Goal: Task Accomplishment & Management: Manage account settings

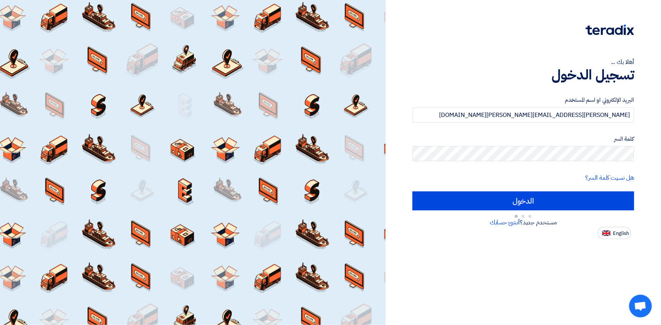
type input "Sign in"
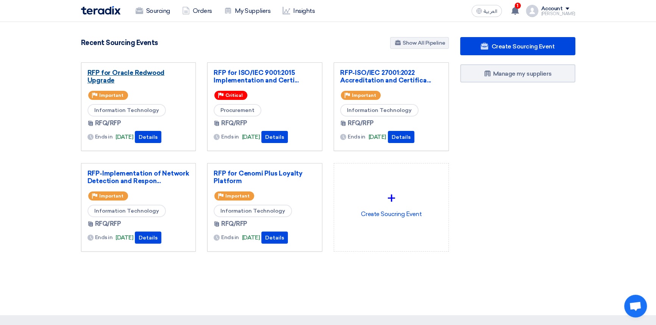
click at [149, 73] on link "RFP for Oracle Redwood Upgrade" at bounding box center [138, 76] width 102 height 15
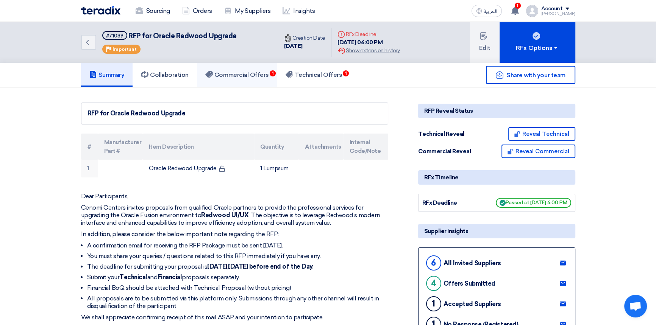
click at [266, 75] on h5 "Commercial Offers 1" at bounding box center [237, 75] width 64 height 8
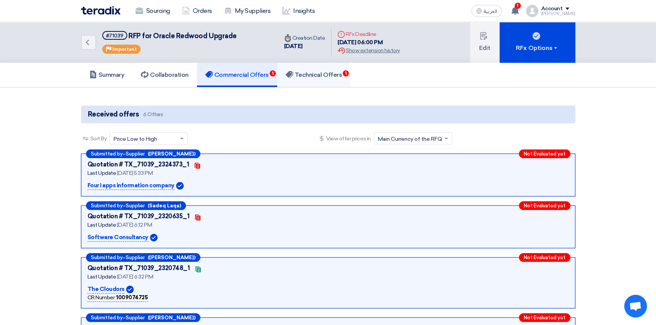
click at [312, 76] on h5 "Technical Offers 1" at bounding box center [314, 75] width 56 height 8
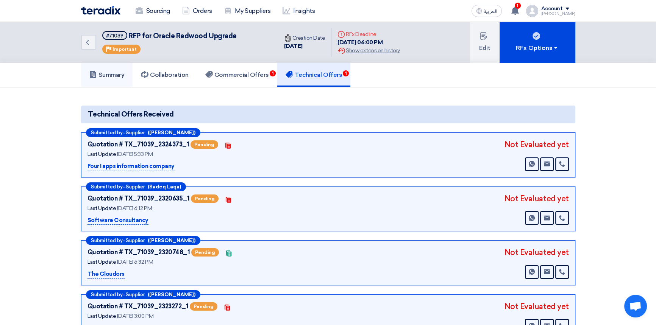
click at [113, 70] on link "Summary" at bounding box center [107, 75] width 52 height 24
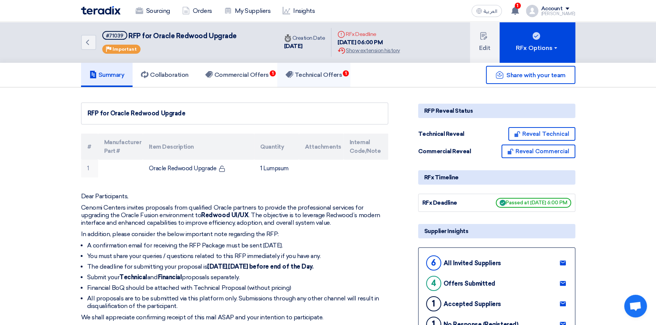
click at [331, 73] on h5 "Technical Offers 1" at bounding box center [314, 75] width 56 height 8
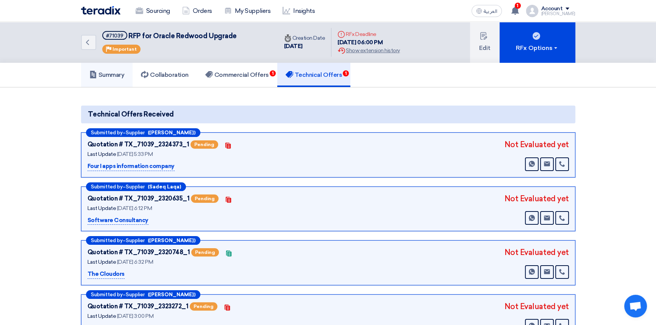
click at [91, 75] on use at bounding box center [93, 75] width 6 height 8
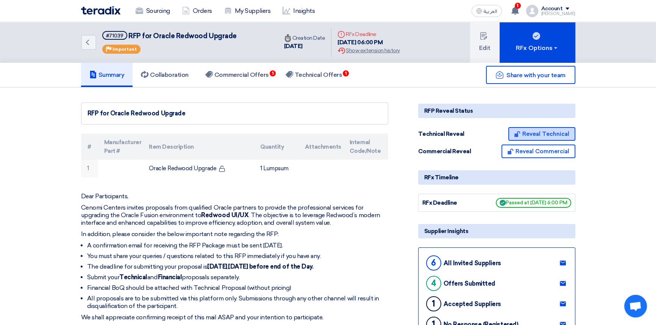
click at [547, 131] on button "Reveal Technical" at bounding box center [541, 134] width 67 height 14
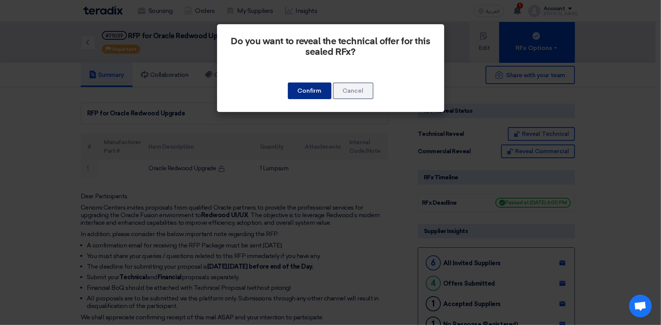
click at [309, 84] on button "Confirm" at bounding box center [310, 91] width 44 height 17
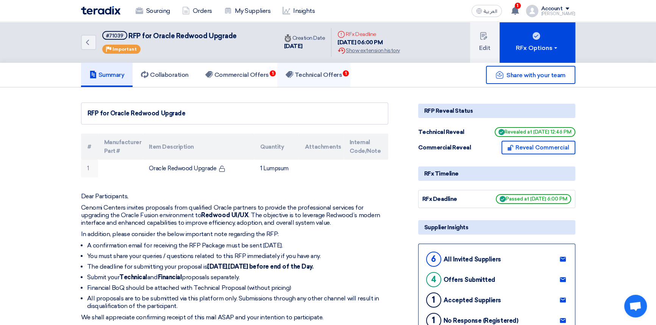
click at [307, 75] on h5 "Technical Offers 1" at bounding box center [314, 75] width 56 height 8
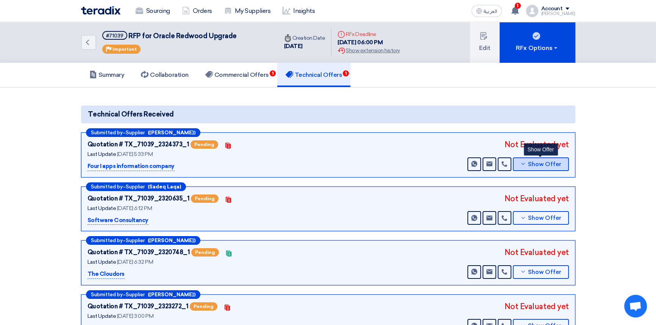
click at [542, 164] on span "Show Offer" at bounding box center [544, 165] width 33 height 6
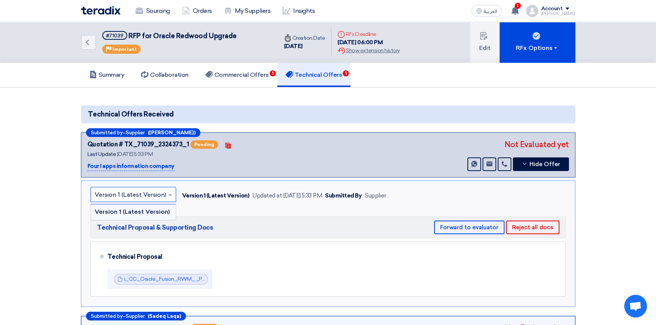
click at [136, 189] on input "text" at bounding box center [130, 195] width 70 height 12
click at [119, 191] on input "text" at bounding box center [130, 195] width 70 height 12
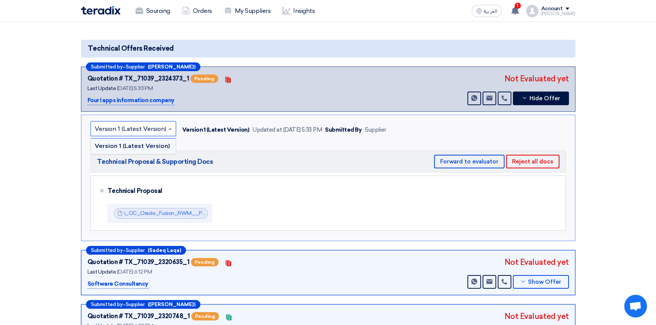
scroll to position [69, 0]
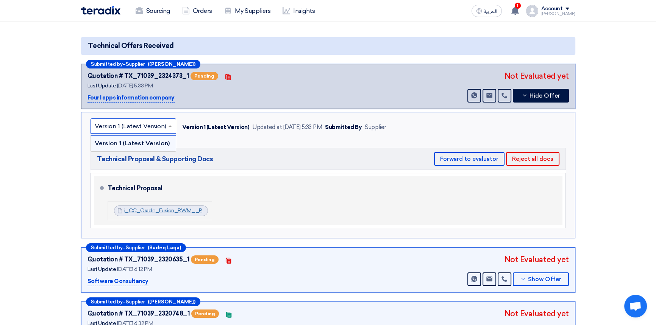
click at [164, 208] on link "i_CC_Oracle_Fusion_RWM__Proposal_TP_V__1755785547554.pdf" at bounding box center [208, 211] width 169 height 6
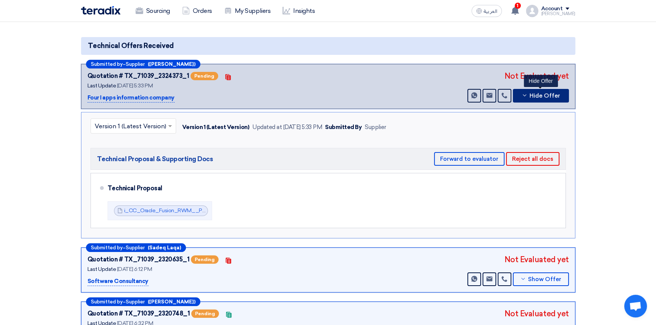
click at [550, 95] on span "Hide Offer" at bounding box center [545, 96] width 31 height 6
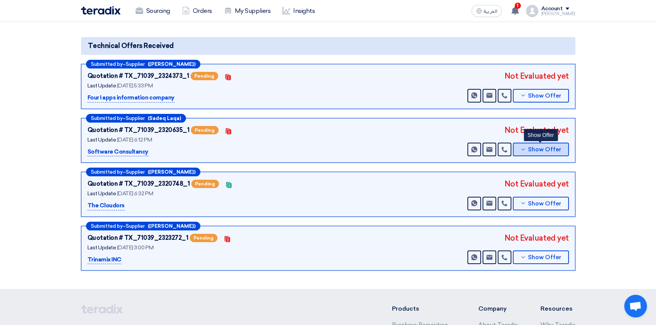
click at [546, 147] on span "Show Offer" at bounding box center [544, 150] width 33 height 6
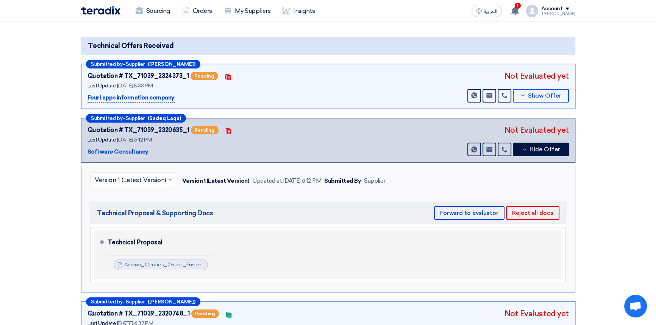
click at [150, 262] on link "Arabian_Centres_Oracle_Fusion_Redwood_Upgrade_Technical_Proposal__version__as__…" at bounding box center [260, 265] width 273 height 6
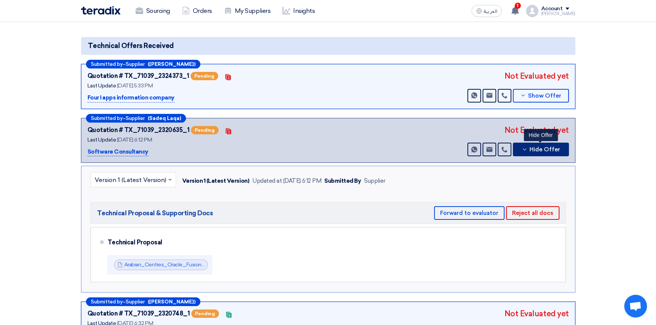
drag, startPoint x: 533, startPoint y: 149, endPoint x: 531, endPoint y: 153, distance: 4.1
click at [533, 149] on span "Hide Offer" at bounding box center [545, 150] width 31 height 6
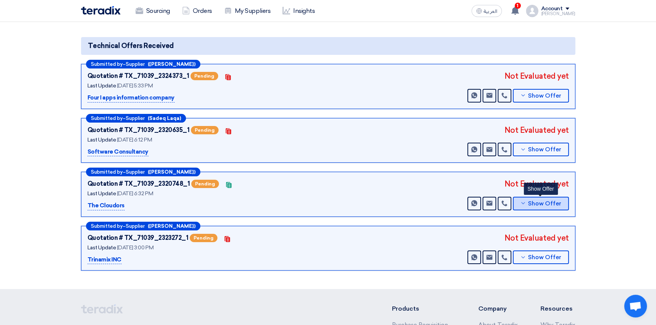
click at [543, 203] on span "Show Offer" at bounding box center [544, 204] width 33 height 6
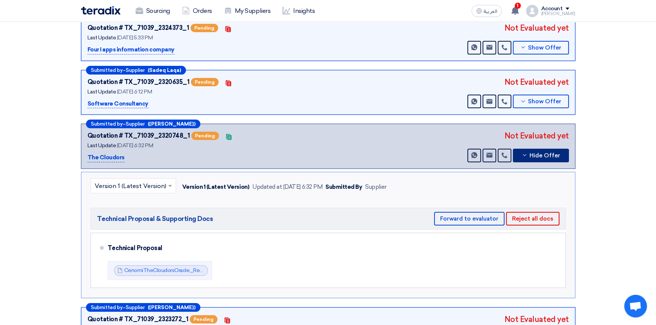
scroll to position [137, 0]
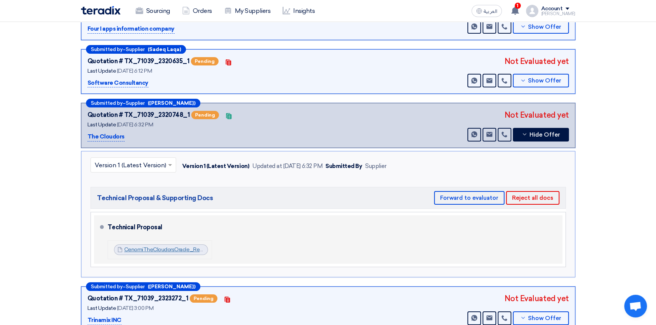
click at [169, 248] on link "CenomiTheCloudorsOracle_Redwood_UpgradeTechnicalProposalVAugust_1755703867585.p…" at bounding box center [239, 250] width 231 height 6
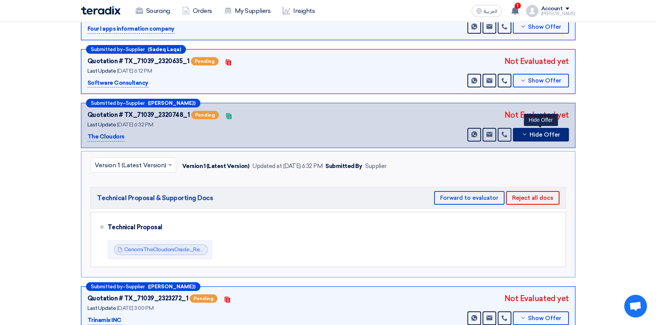
click at [545, 137] on button "Hide Offer" at bounding box center [541, 135] width 56 height 14
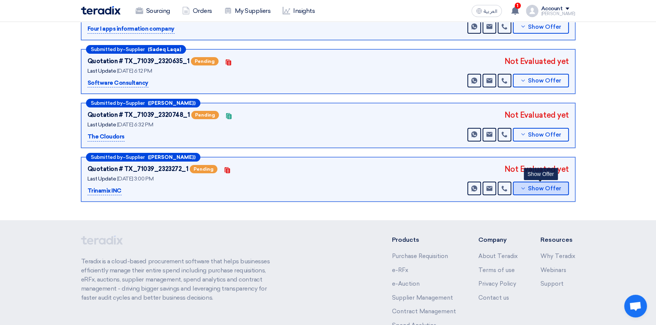
click at [525, 187] on use at bounding box center [522, 188] width 3 height 2
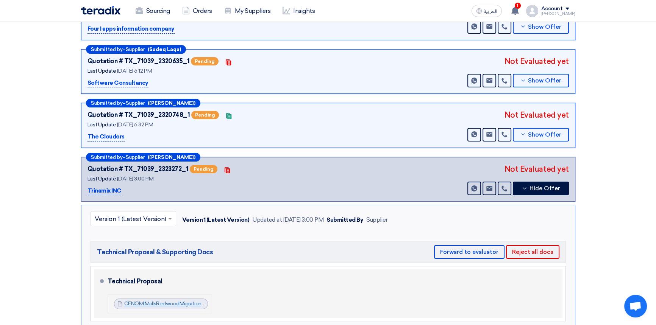
click at [148, 302] on link "CENOMIMallsRedwoodMigrationTechnicalProposalv_1755777408228.pdf" at bounding box center [211, 304] width 175 height 6
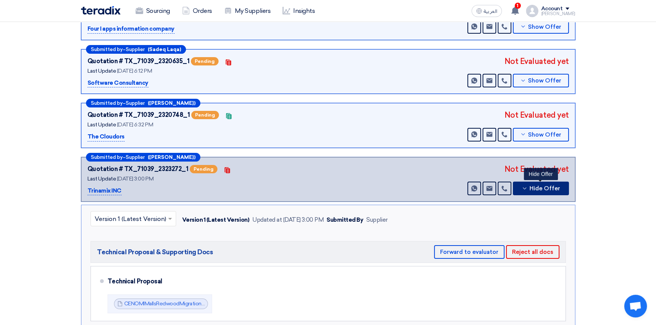
click at [545, 186] on span "Hide Offer" at bounding box center [545, 189] width 31 height 6
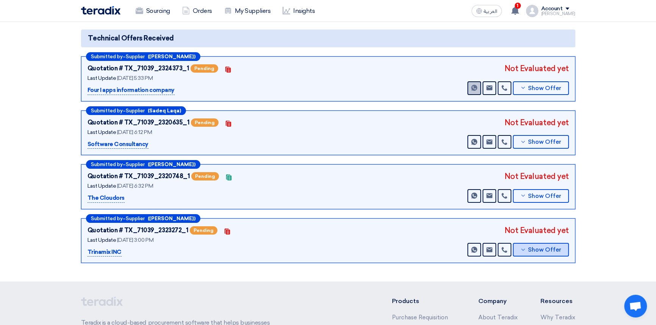
scroll to position [34, 0]
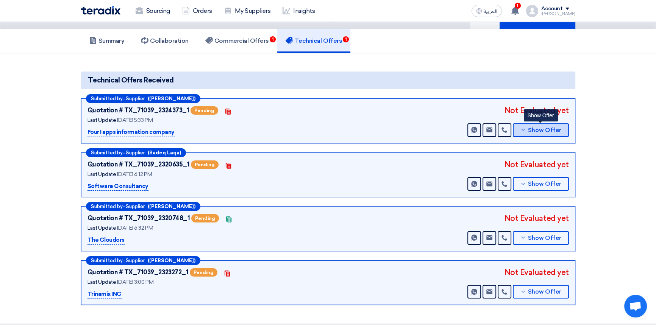
click at [542, 130] on span "Show Offer" at bounding box center [544, 131] width 33 height 6
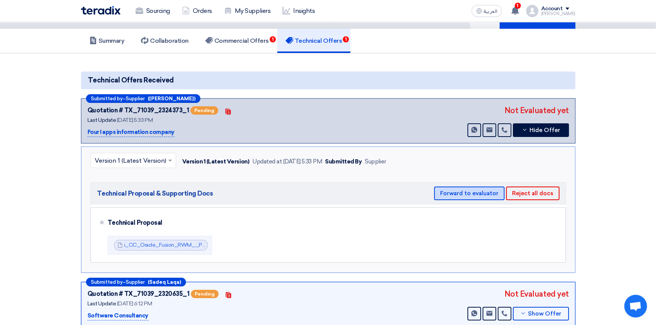
click at [473, 192] on button "Forward to evaluator" at bounding box center [469, 194] width 70 height 14
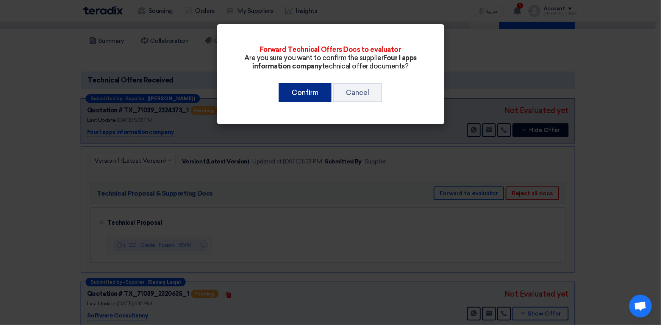
click at [299, 91] on button "Confirm" at bounding box center [305, 92] width 53 height 19
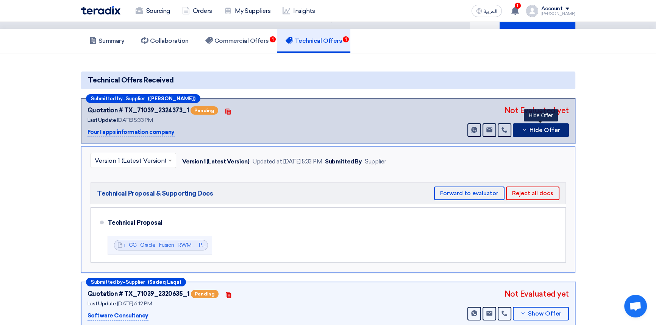
click at [534, 128] on span "Hide Offer" at bounding box center [545, 131] width 31 height 6
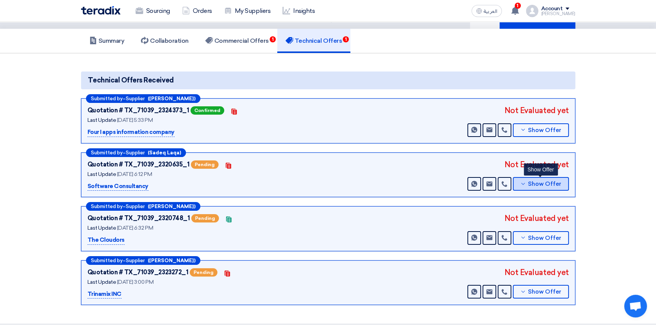
click at [545, 184] on span "Show Offer" at bounding box center [544, 184] width 33 height 6
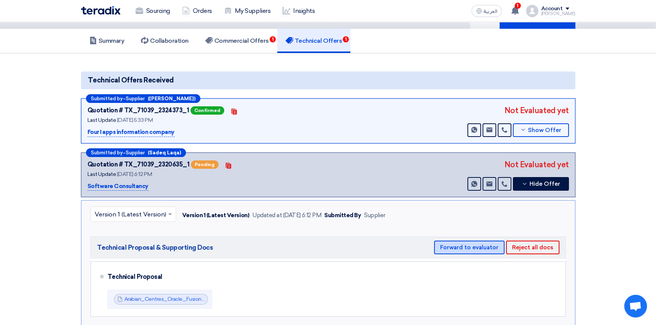
click at [462, 248] on button "Forward to evaluator" at bounding box center [469, 248] width 70 height 14
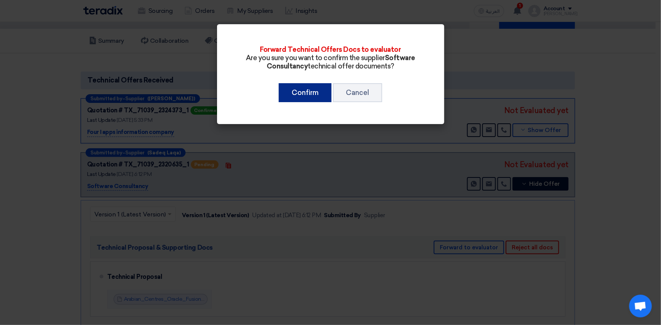
click at [306, 86] on button "Confirm" at bounding box center [305, 92] width 53 height 19
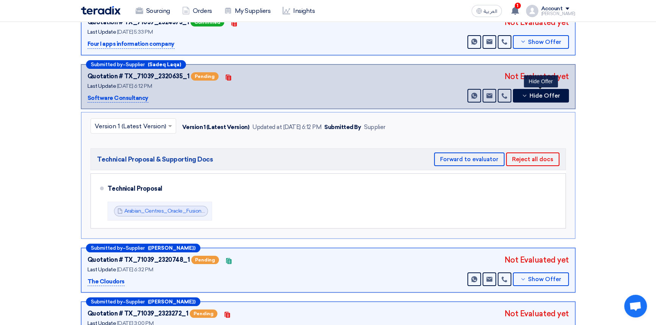
scroll to position [137, 0]
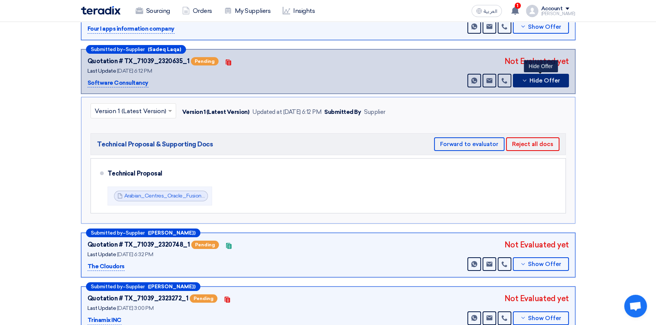
click at [546, 80] on span "Hide Offer" at bounding box center [545, 81] width 31 height 6
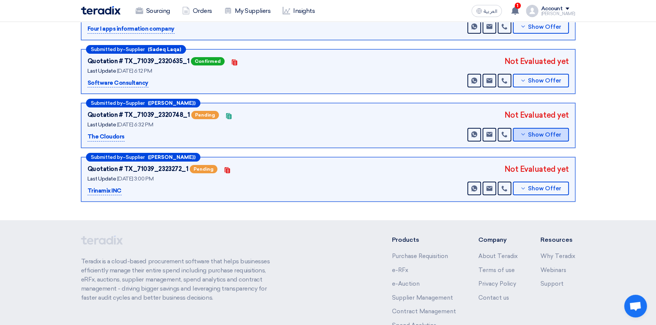
click at [537, 133] on span "Show Offer" at bounding box center [544, 135] width 33 height 6
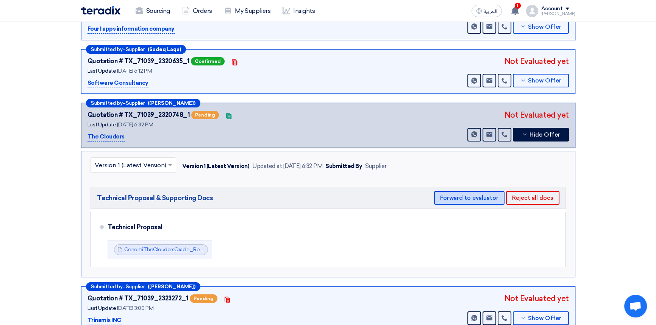
click at [456, 195] on button "Forward to evaluator" at bounding box center [469, 198] width 70 height 14
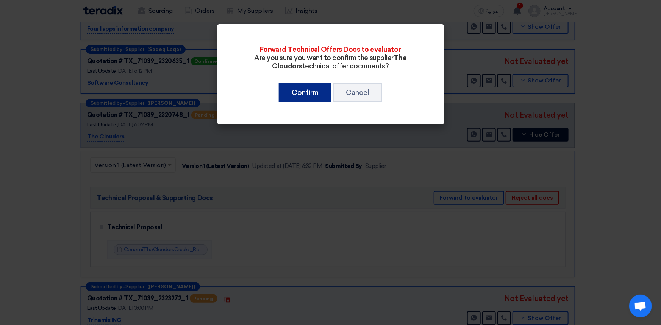
click at [311, 94] on button "Confirm" at bounding box center [305, 92] width 53 height 19
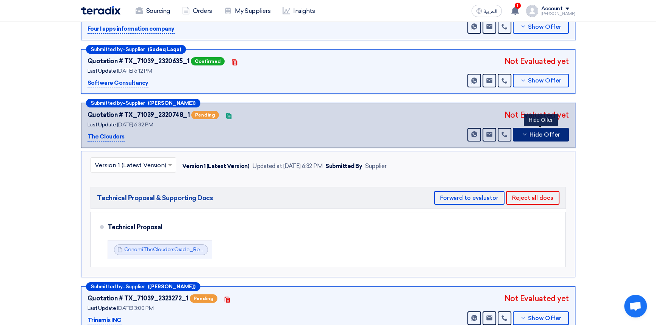
click at [546, 134] on span "Hide Offer" at bounding box center [545, 135] width 31 height 6
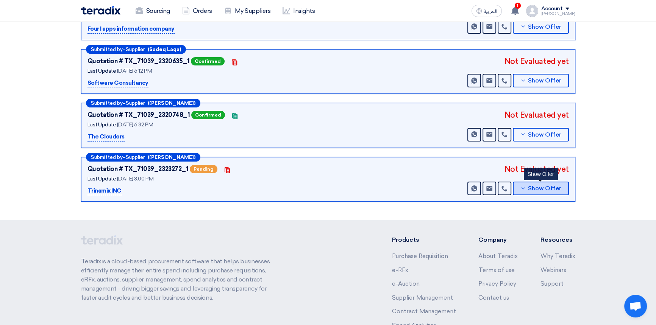
click at [543, 189] on span "Show Offer" at bounding box center [544, 189] width 33 height 6
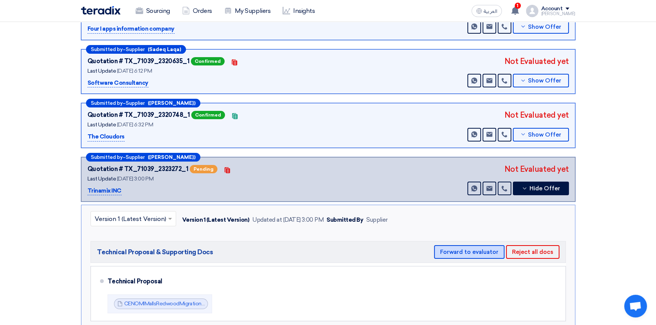
click at [476, 251] on button "Forward to evaluator" at bounding box center [469, 252] width 70 height 14
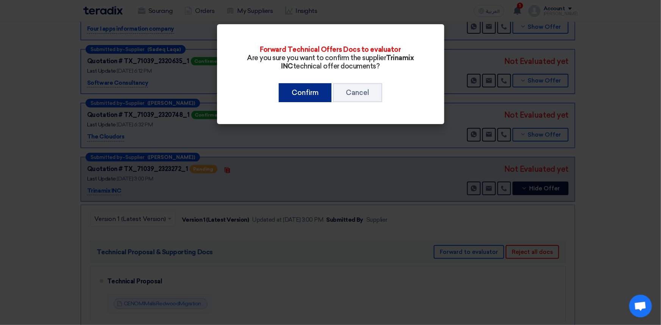
click at [299, 91] on button "Confirm" at bounding box center [305, 92] width 53 height 19
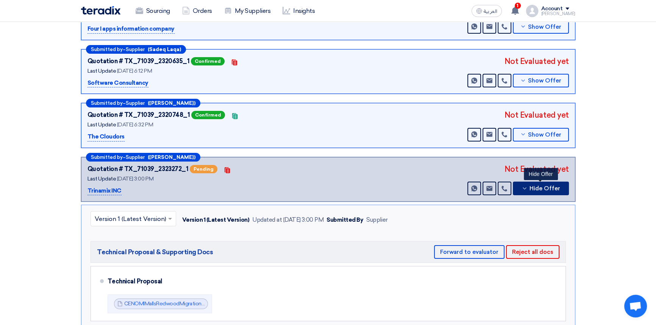
click at [536, 189] on span "Hide Offer" at bounding box center [545, 189] width 31 height 6
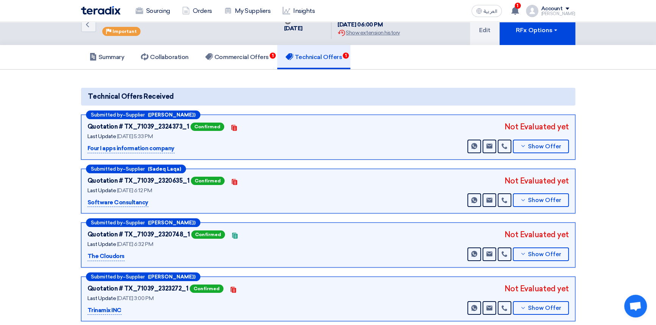
scroll to position [0, 0]
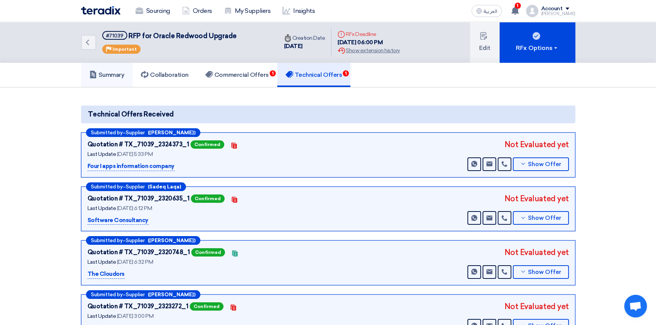
click at [108, 73] on h5 "Summary" at bounding box center [106, 75] width 35 height 8
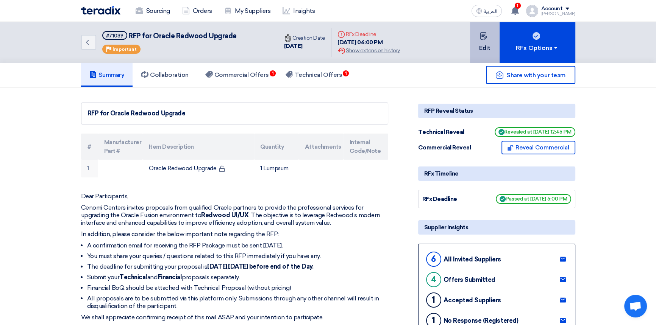
click at [492, 50] on button "Edit" at bounding box center [485, 42] width 30 height 41
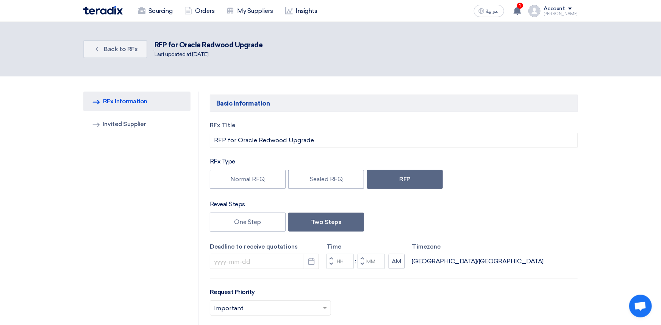
type input "[DATE]"
type input "06"
type input "00"
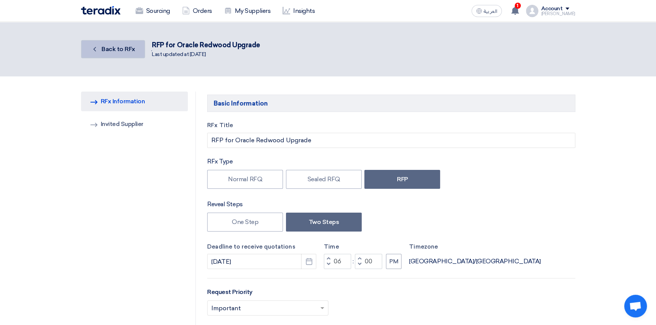
click at [99, 44] on link "Back Back to RFx" at bounding box center [113, 49] width 64 height 18
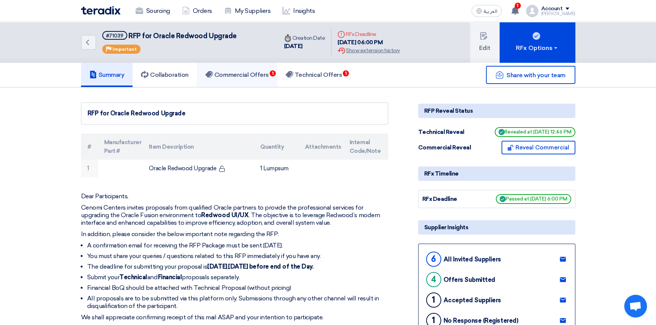
click at [255, 72] on h5 "Commercial Offers 1" at bounding box center [237, 75] width 64 height 8
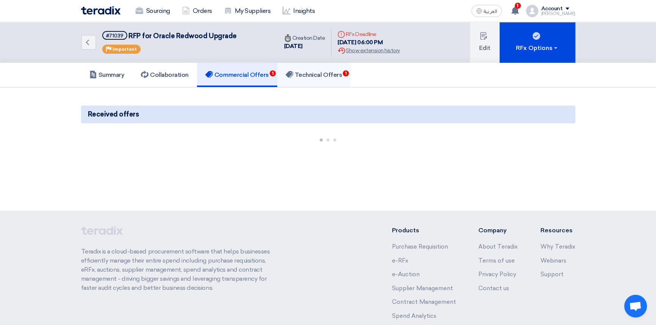
click at [325, 73] on h5 "Technical Offers 1" at bounding box center [314, 75] width 56 height 8
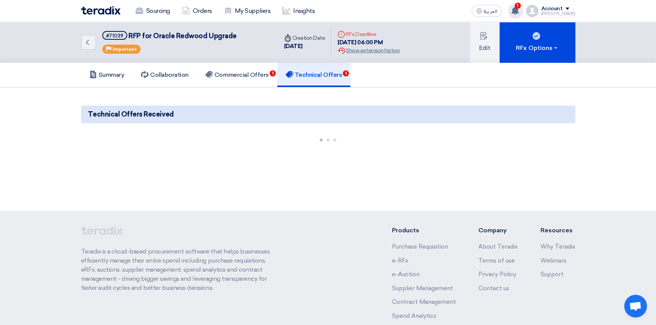
click at [519, 10] on use at bounding box center [515, 10] width 8 height 8
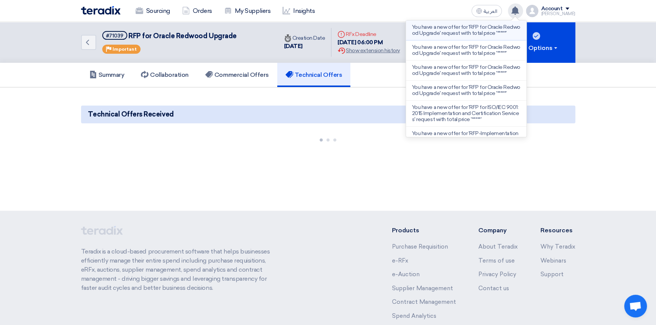
click at [494, 31] on p "You have a new offer for 'RFP for Oracle Redwood Upgrade' request with total pr…" at bounding box center [466, 30] width 108 height 12
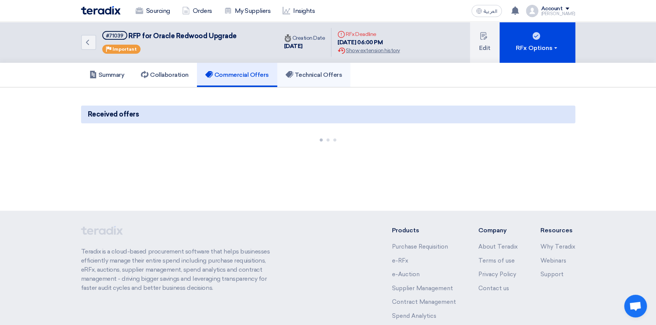
click at [303, 67] on link "Technical Offers" at bounding box center [313, 75] width 73 height 24
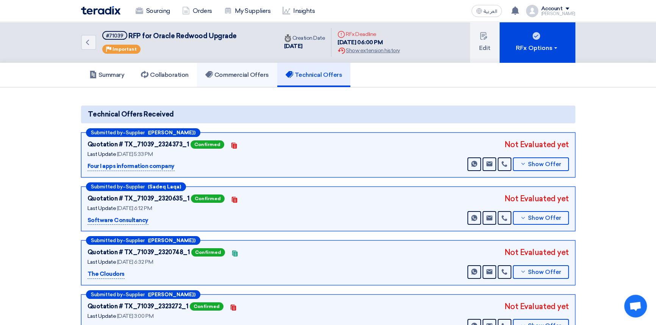
click at [242, 75] on h5 "Commercial Offers" at bounding box center [237, 75] width 64 height 8
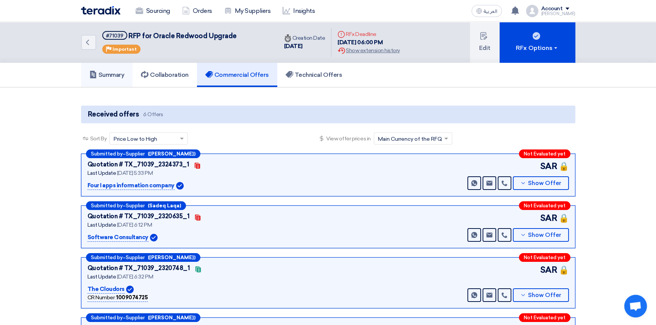
click at [112, 76] on h5 "Summary" at bounding box center [106, 75] width 35 height 8
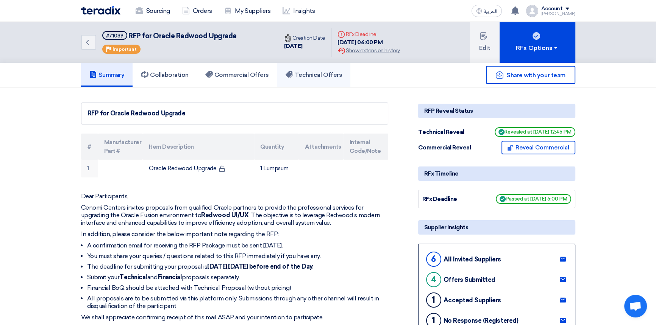
drag, startPoint x: 319, startPoint y: 78, endPoint x: 306, endPoint y: 87, distance: 15.9
click at [319, 78] on h5 "Technical Offers" at bounding box center [314, 75] width 56 height 8
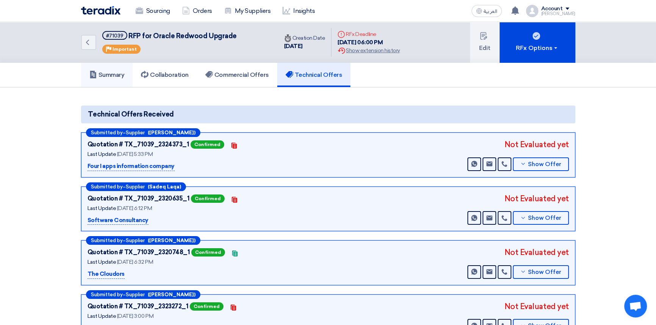
drag, startPoint x: 111, startPoint y: 73, endPoint x: 135, endPoint y: 100, distance: 35.7
click at [111, 73] on h5 "Summary" at bounding box center [106, 75] width 35 height 8
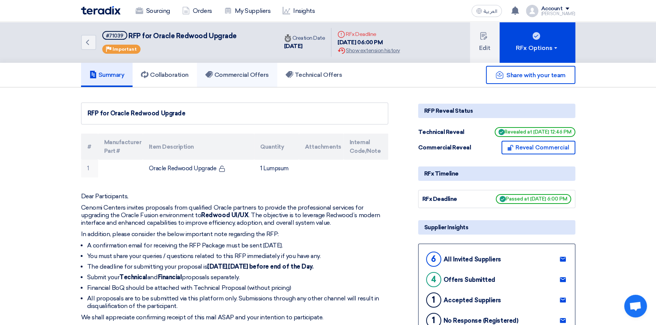
click at [257, 73] on h5 "Commercial Offers" at bounding box center [237, 75] width 64 height 8
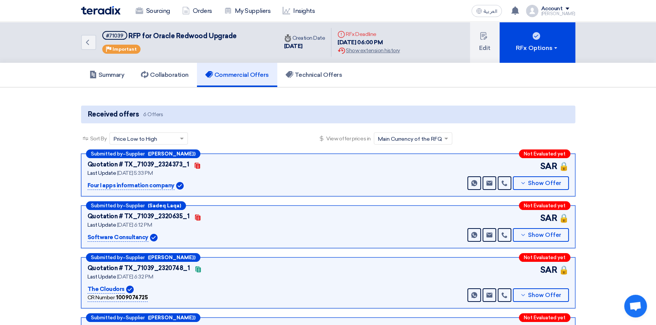
click at [108, 11] on img at bounding box center [100, 10] width 39 height 9
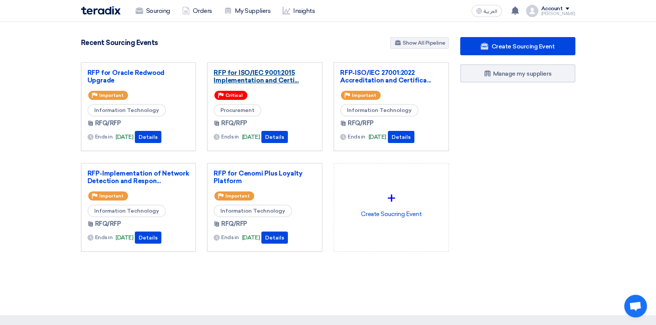
click at [262, 75] on link "RFP for ISO/IEC 9001:2015 Implementation and Certi..." at bounding box center [265, 76] width 102 height 15
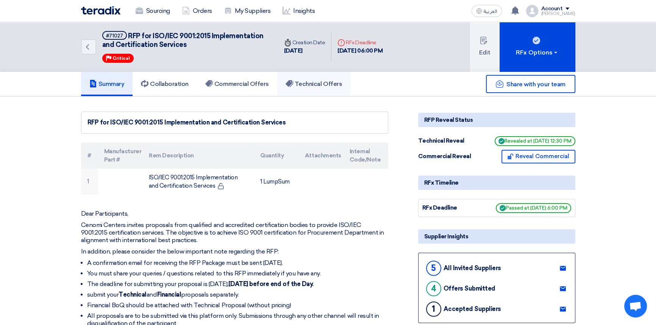
click at [336, 83] on h5 "Technical Offers" at bounding box center [314, 84] width 56 height 8
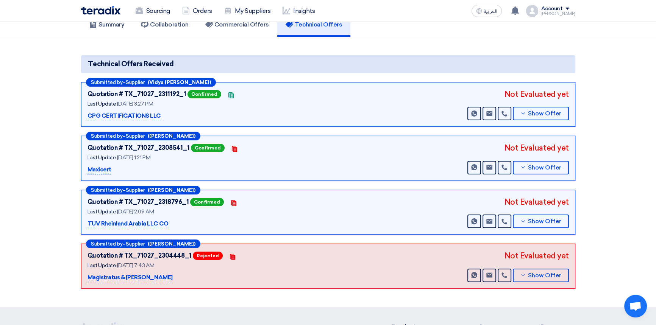
scroll to position [69, 0]
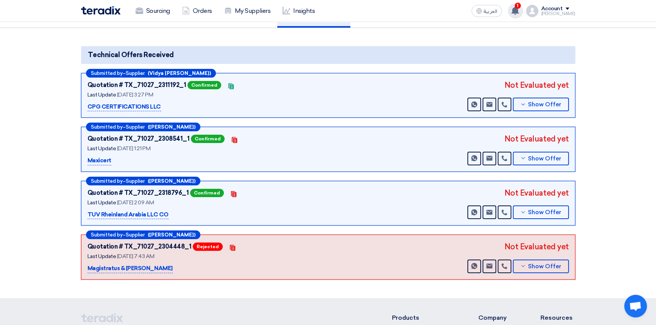
click at [519, 9] on icon at bounding box center [515, 10] width 8 height 8
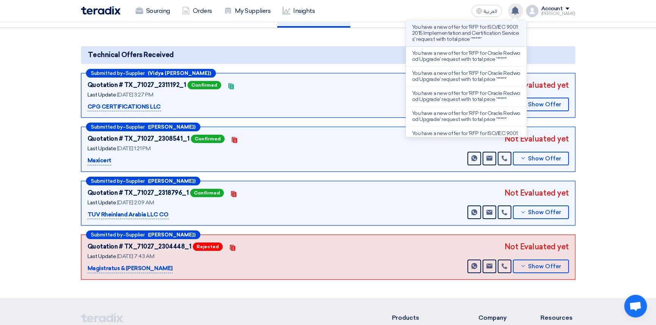
click at [456, 30] on p "You have a new offer for 'RFP for ISO/IEC 9001:2015 Implementation and Certific…" at bounding box center [466, 33] width 108 height 18
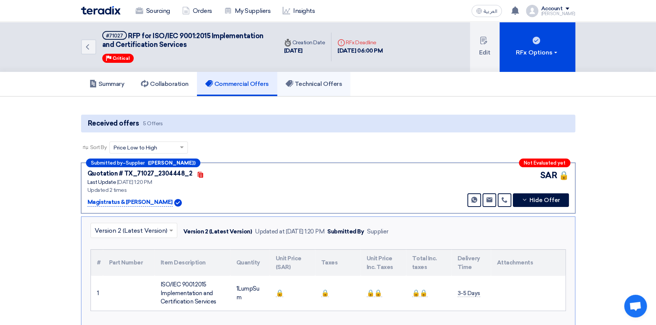
click at [315, 85] on h5 "Technical Offers" at bounding box center [314, 84] width 56 height 8
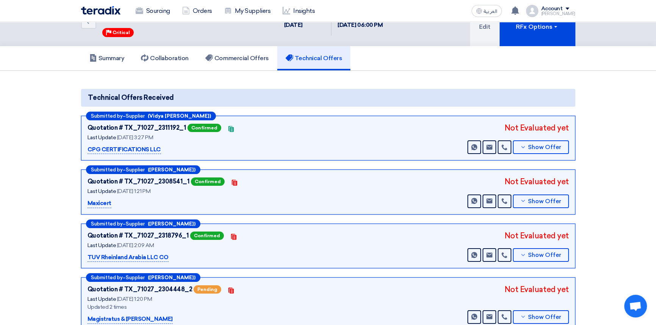
scroll to position [69, 0]
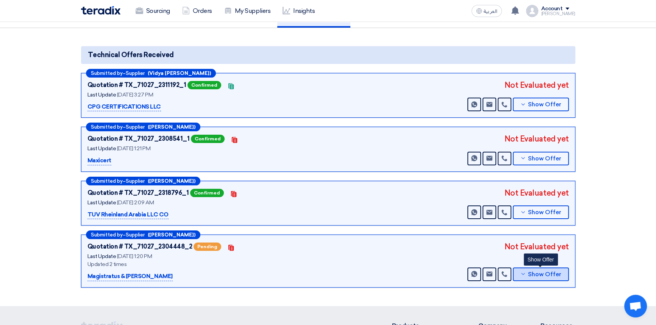
click at [550, 275] on span "Show Offer" at bounding box center [544, 275] width 33 height 6
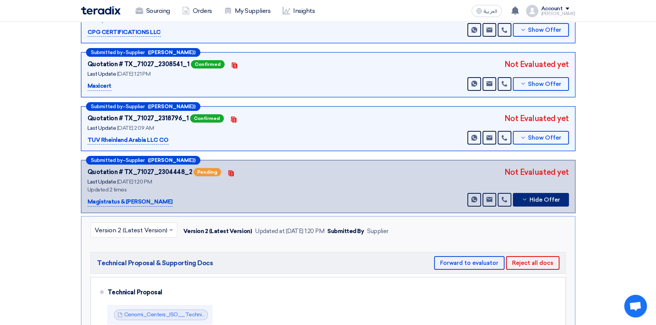
scroll to position [137, 0]
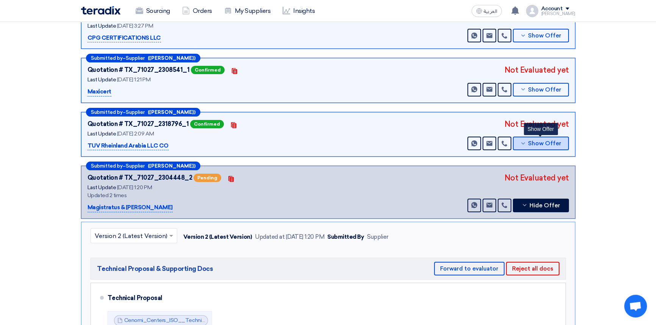
click at [542, 146] on button "Show Offer" at bounding box center [541, 144] width 56 height 14
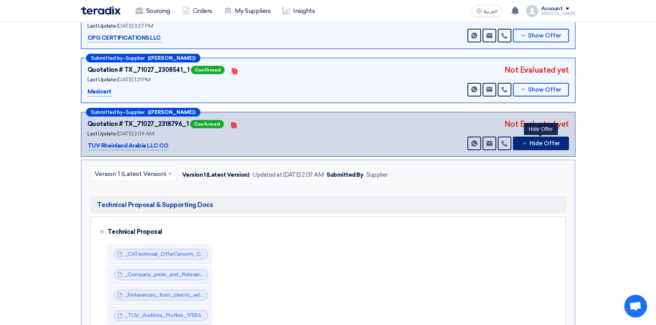
click at [542, 146] on button "Hide Offer" at bounding box center [541, 144] width 56 height 14
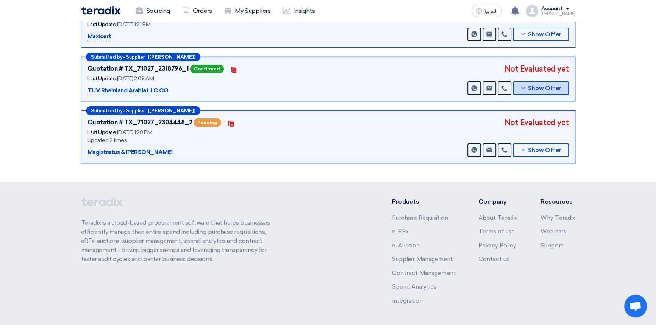
scroll to position [206, 0]
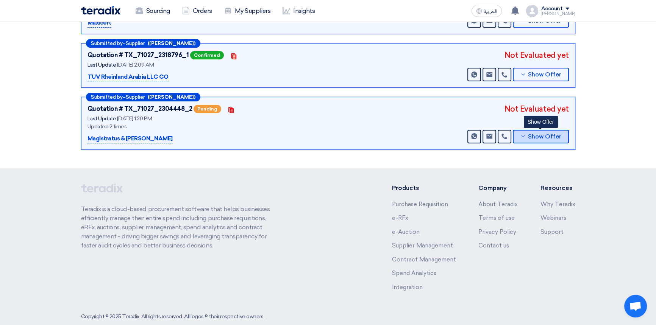
click at [542, 136] on span "Show Offer" at bounding box center [544, 137] width 33 height 6
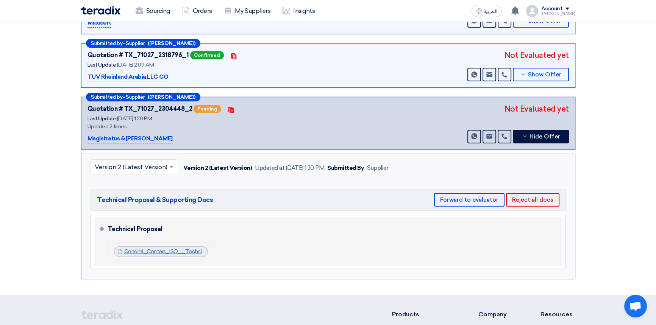
click at [181, 252] on link "Cenomi_Centers_ISO__Technical_Proposal__1756030838297.pdf" at bounding box center [205, 251] width 163 height 6
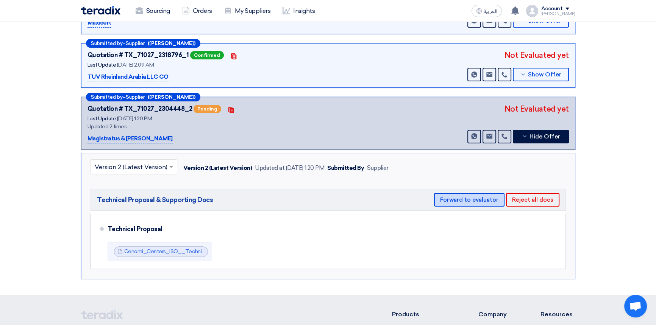
click at [459, 198] on button "Forward to evaluator" at bounding box center [469, 200] width 70 height 14
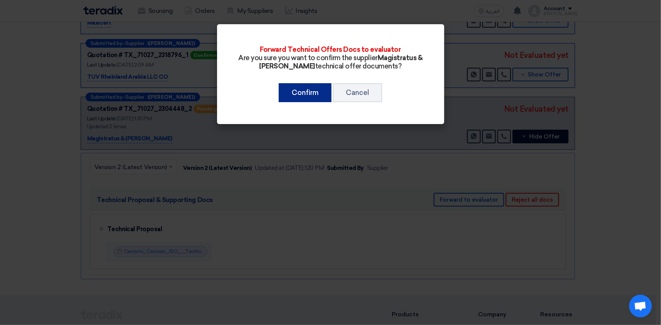
click at [295, 92] on button "Confirm" at bounding box center [305, 92] width 53 height 19
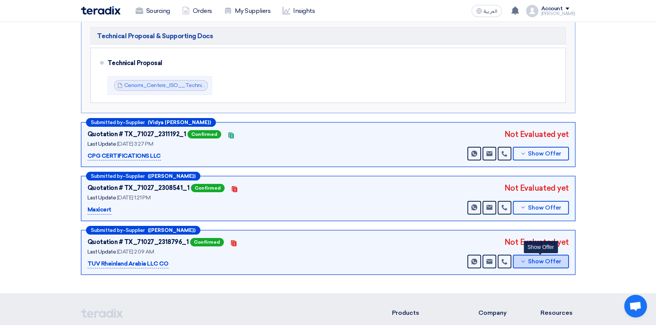
click at [545, 265] on button "Show Offer" at bounding box center [541, 262] width 56 height 14
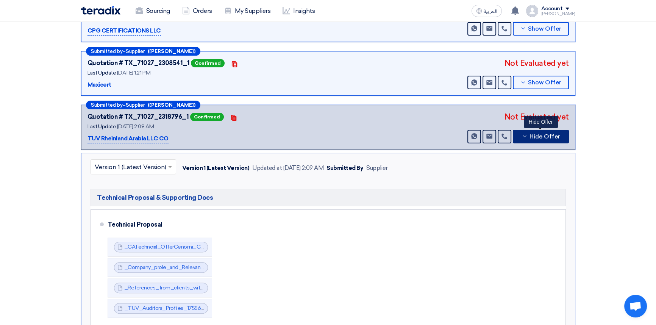
click at [536, 137] on span "Hide Offer" at bounding box center [545, 137] width 31 height 6
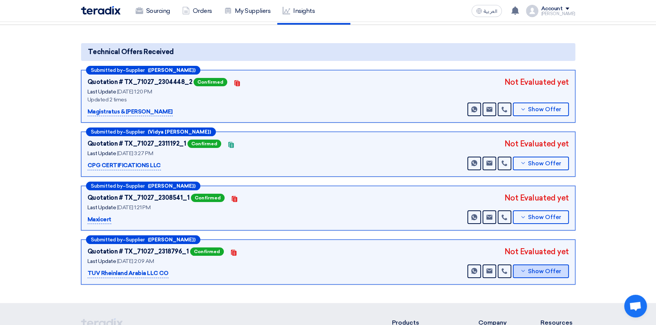
scroll to position [0, 0]
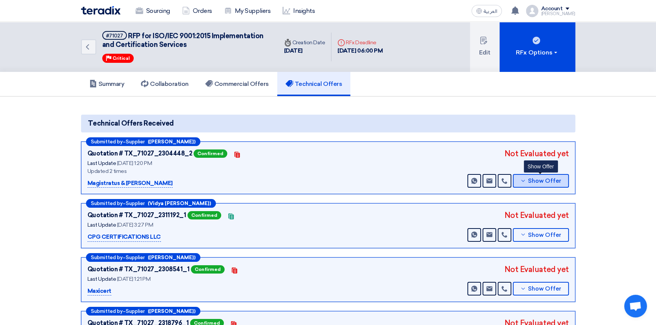
click at [540, 182] on span "Show Offer" at bounding box center [544, 181] width 33 height 6
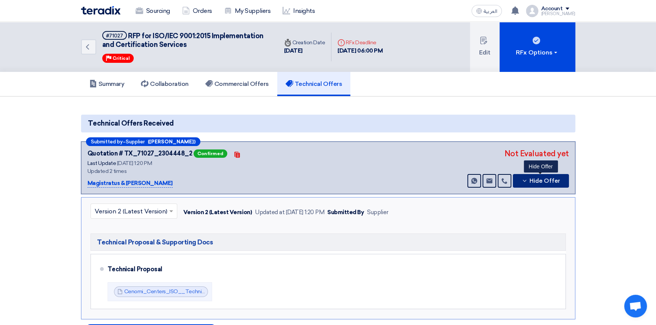
click at [540, 182] on span "Hide Offer" at bounding box center [545, 181] width 31 height 6
